Goal: Check status: Check status

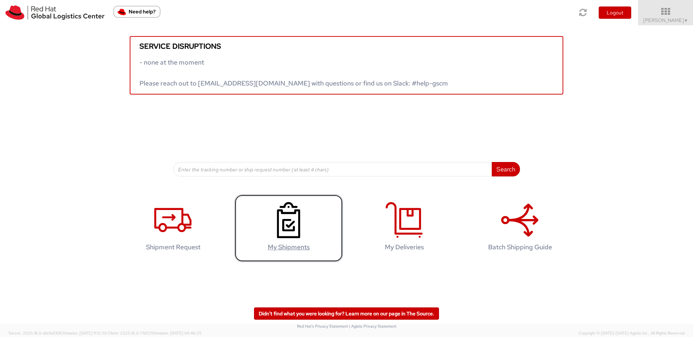
click at [285, 234] on icon at bounding box center [288, 220] width 37 height 36
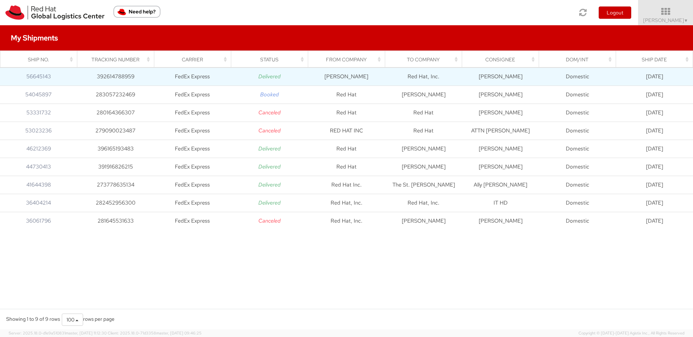
click at [147, 80] on td "392614788959" at bounding box center [115, 77] width 77 height 18
click at [263, 78] on icon "Delivered" at bounding box center [269, 76] width 22 height 7
click at [669, 75] on td "08/28/2025" at bounding box center [654, 77] width 77 height 18
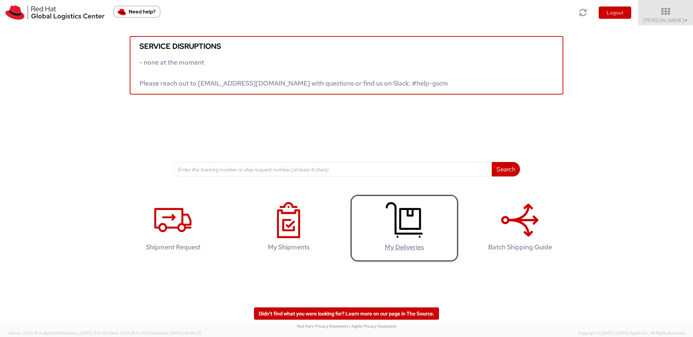
click at [409, 212] on icon at bounding box center [403, 220] width 37 height 36
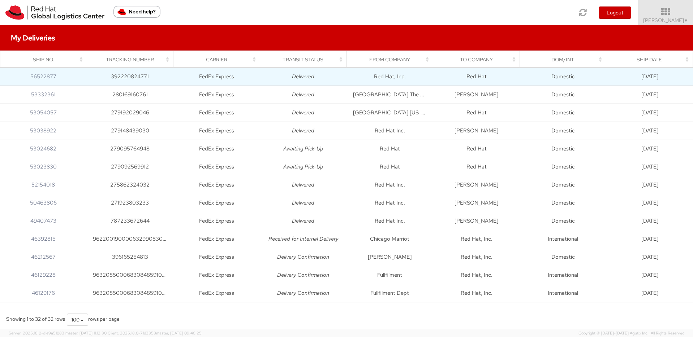
click at [385, 80] on td "Red Hat, Inc." at bounding box center [389, 77] width 87 height 18
